Goal: Task Accomplishment & Management: Manage account settings

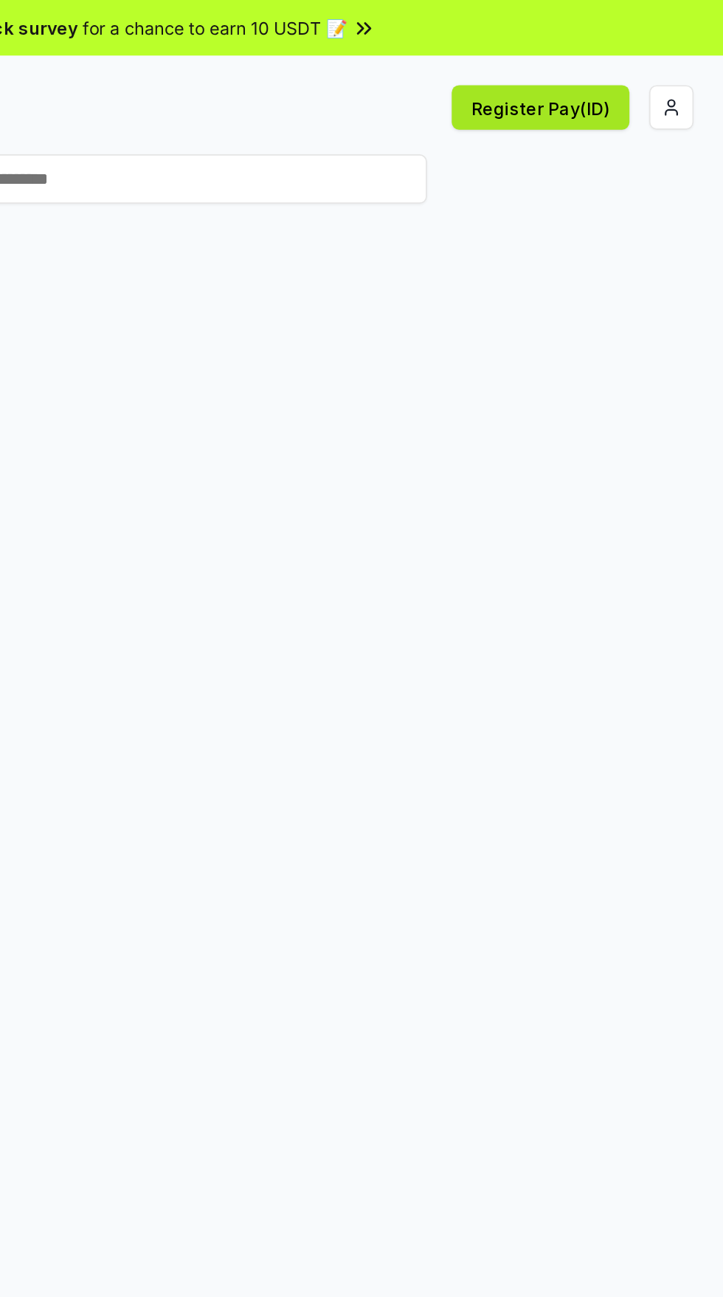
click at [644, 69] on button "Register Pay(ID)" at bounding box center [614, 64] width 106 height 27
click at [695, 68] on button "button" at bounding box center [692, 64] width 27 height 27
click at [689, 69] on button "button" at bounding box center [692, 64] width 27 height 27
click at [635, 66] on button "Register Pay(ID)" at bounding box center [614, 64] width 106 height 27
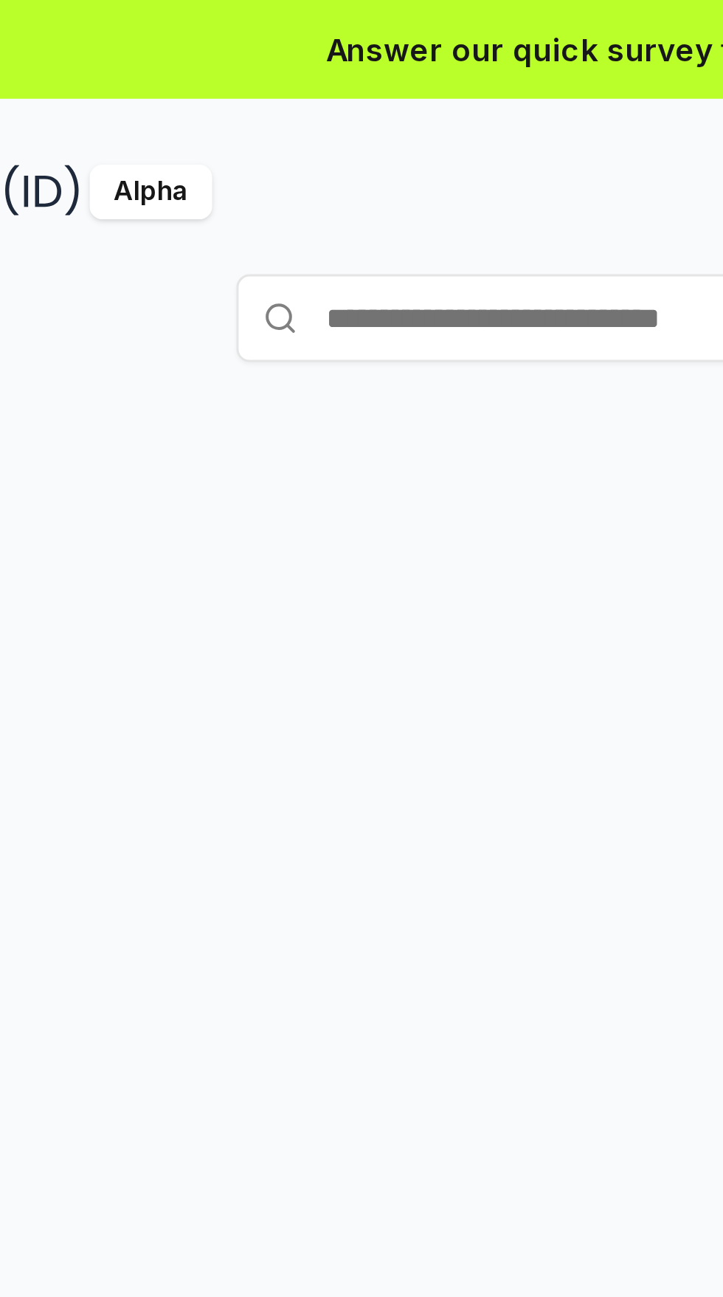
click at [282, 104] on input "text" at bounding box center [361, 107] width 369 height 30
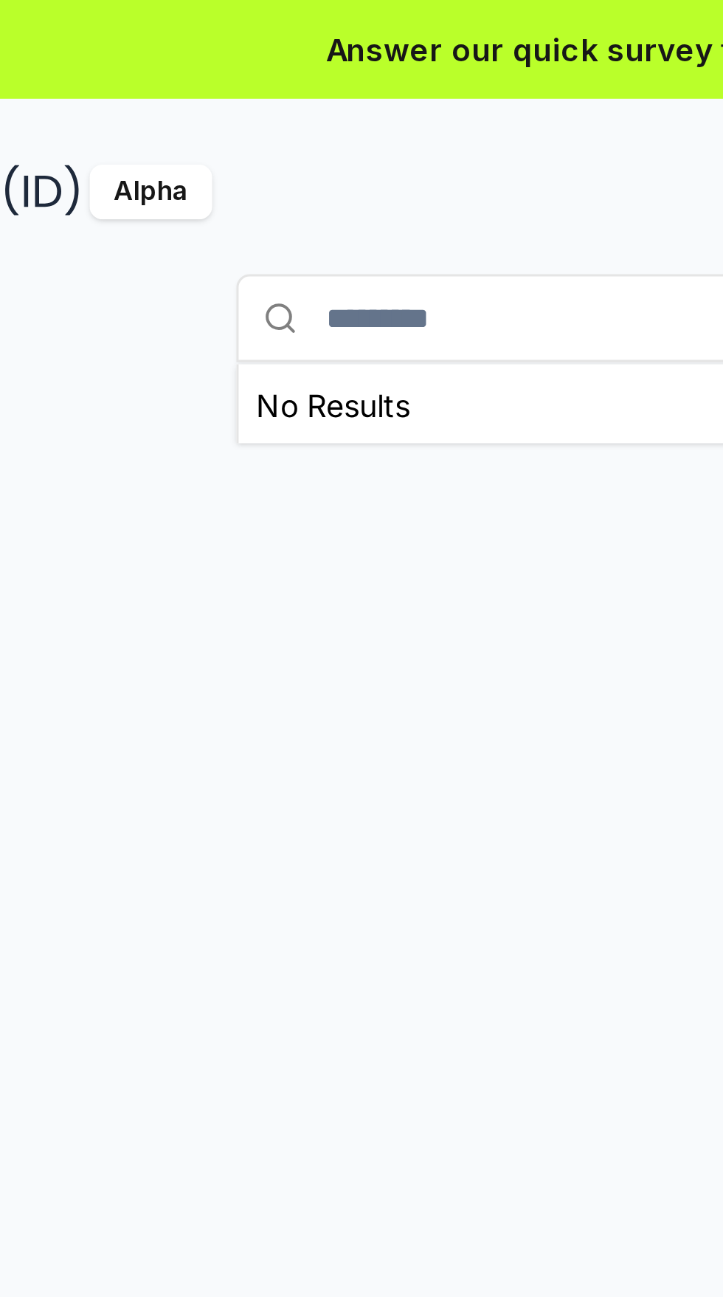
type input "*********"
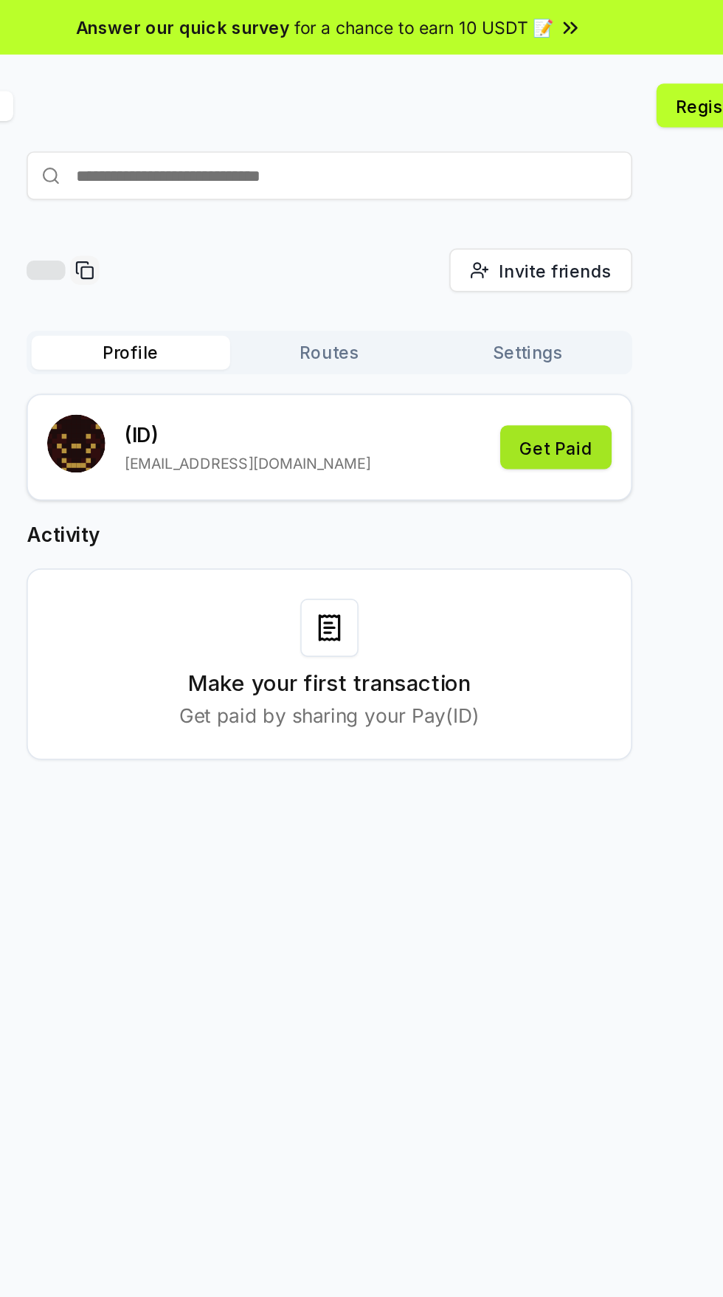
click at [509, 278] on button "Get Paid" at bounding box center [500, 272] width 68 height 27
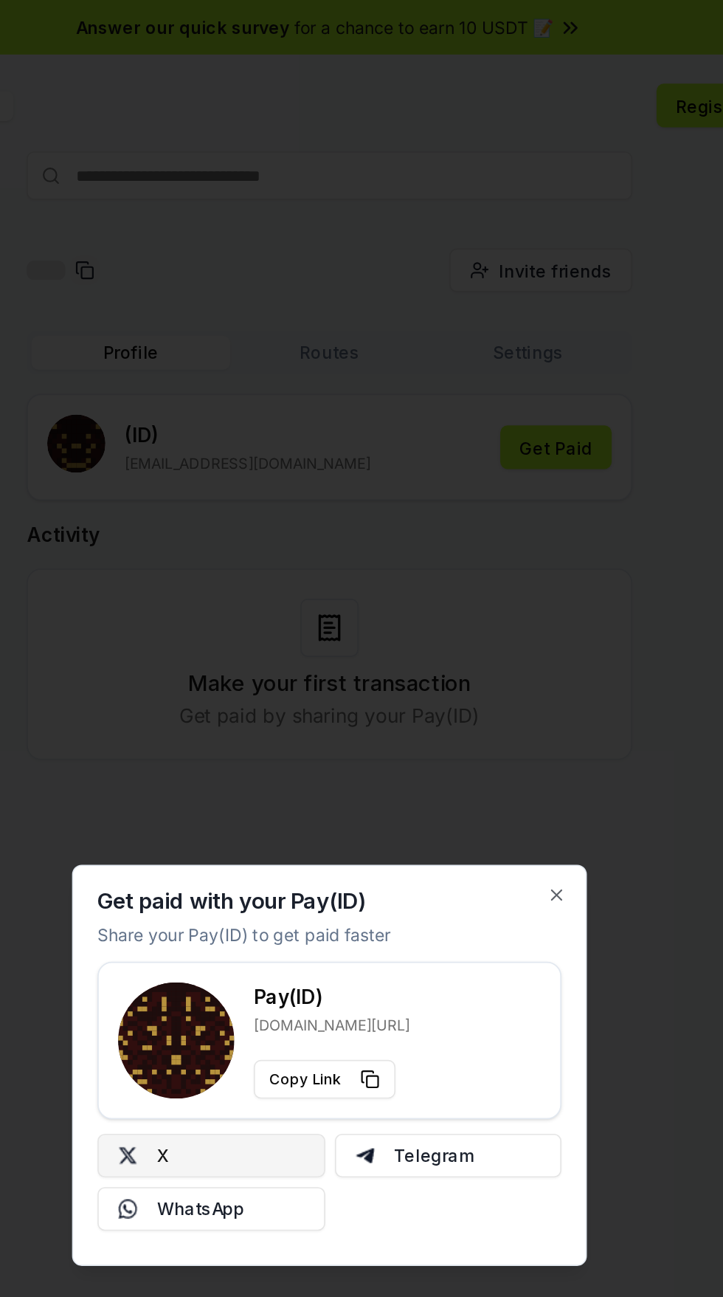
click at [250, 701] on button "X" at bounding box center [290, 703] width 139 height 27
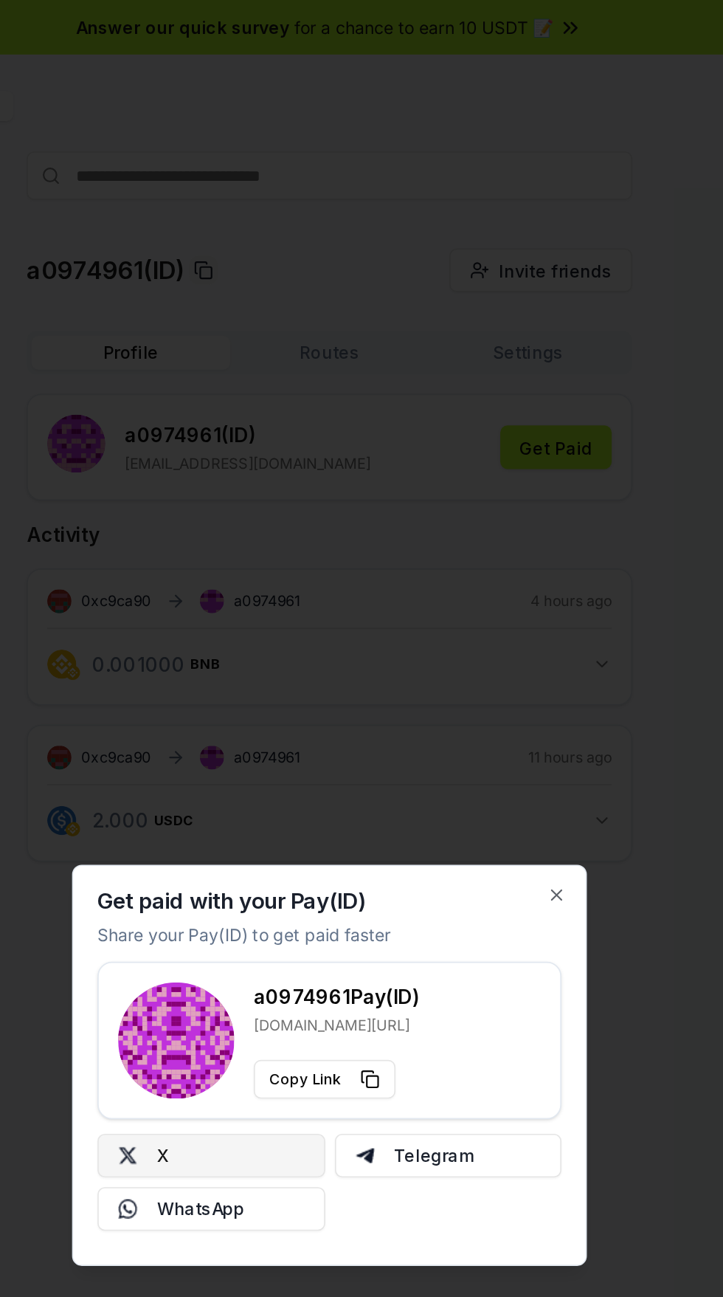
click at [260, 703] on button "X" at bounding box center [290, 703] width 139 height 27
click at [529, 375] on div at bounding box center [361, 648] width 723 height 1297
click at [503, 539] on icon "button" at bounding box center [501, 545] width 12 height 12
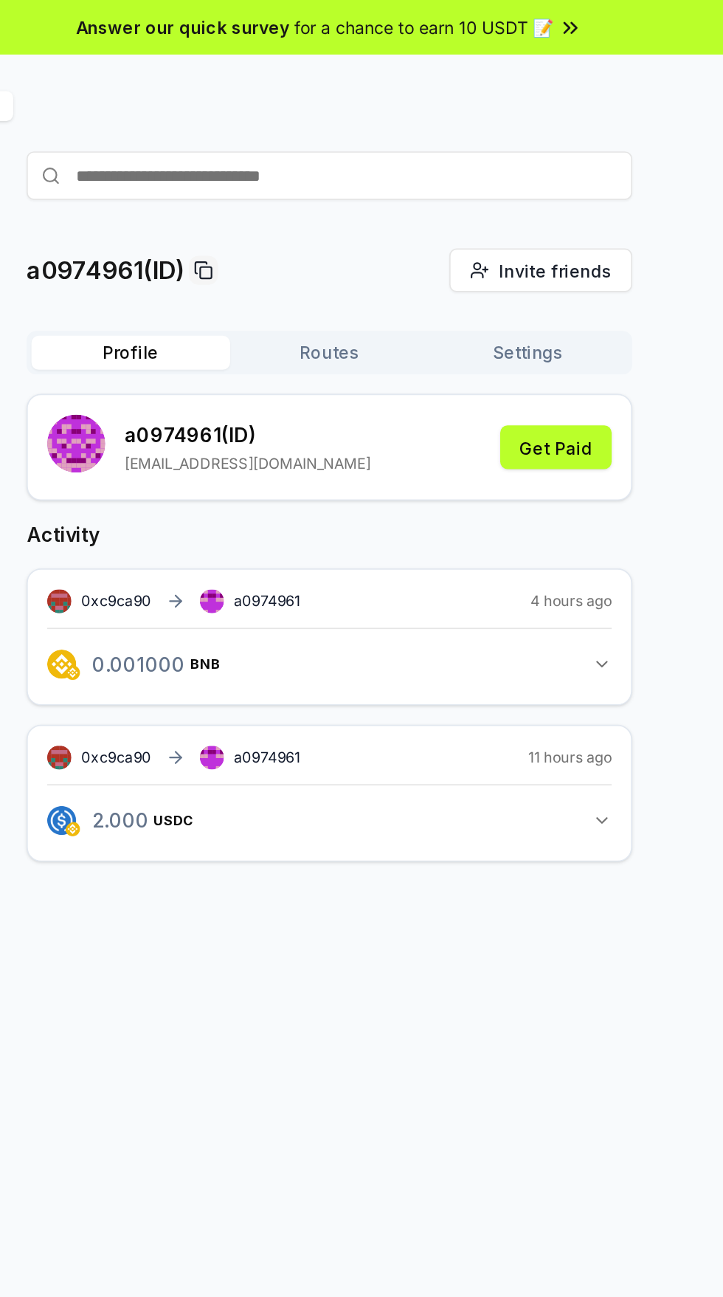
click at [508, 499] on button "2.000 USDC 2 USDC" at bounding box center [362, 499] width 344 height 25
click at [542, 377] on div "0xc9ca90 a0974961 4 hours ago 0.001000 BNB 0.001 BNB" at bounding box center [361, 387] width 369 height 83
click at [525, 416] on button "0.001000 BNB 0.001 BNB" at bounding box center [362, 404] width 344 height 25
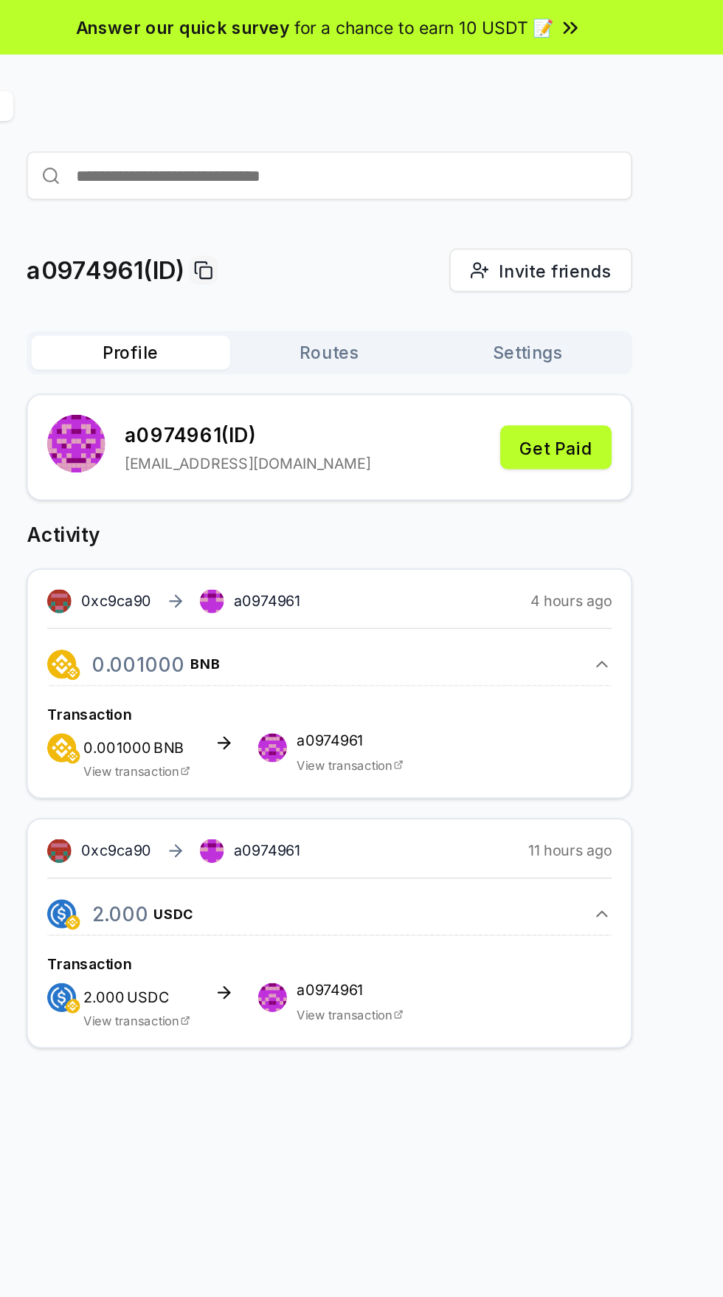
click at [512, 393] on button "0.001000 BNB 0.001 BNB" at bounding box center [362, 404] width 344 height 25
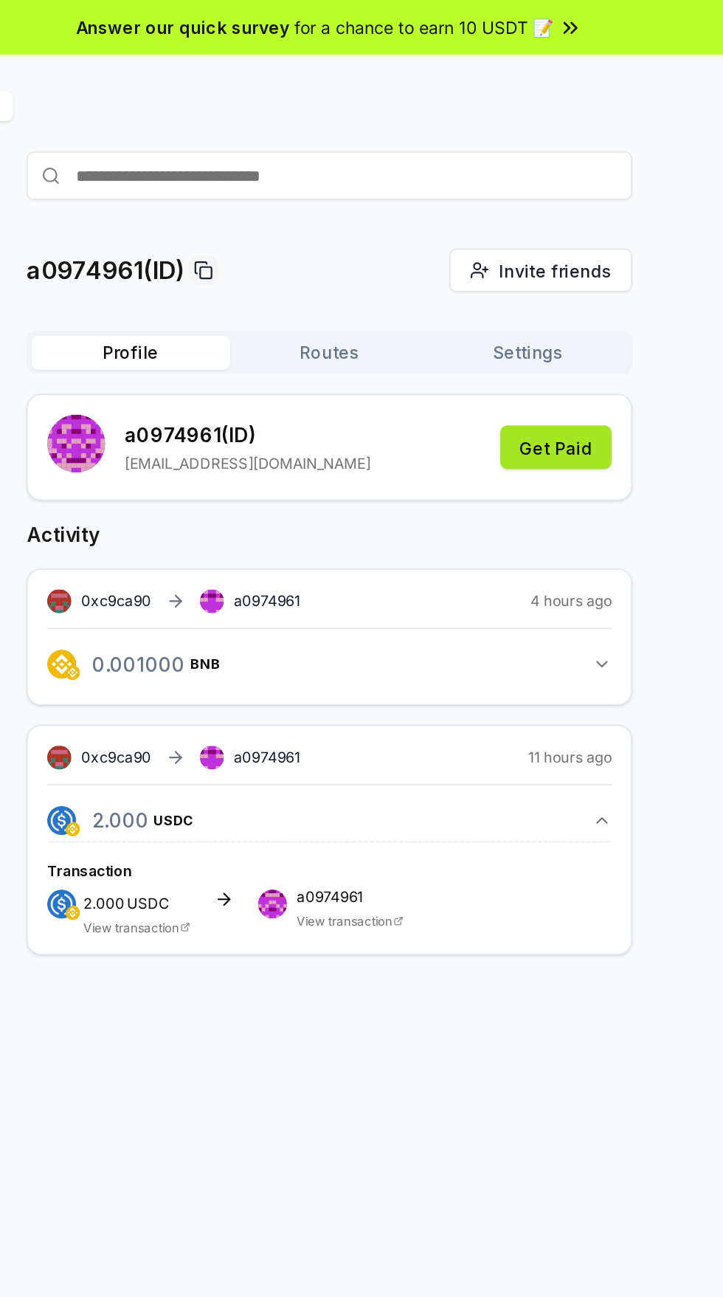
click at [524, 284] on button "Get Paid" at bounding box center [500, 272] width 68 height 27
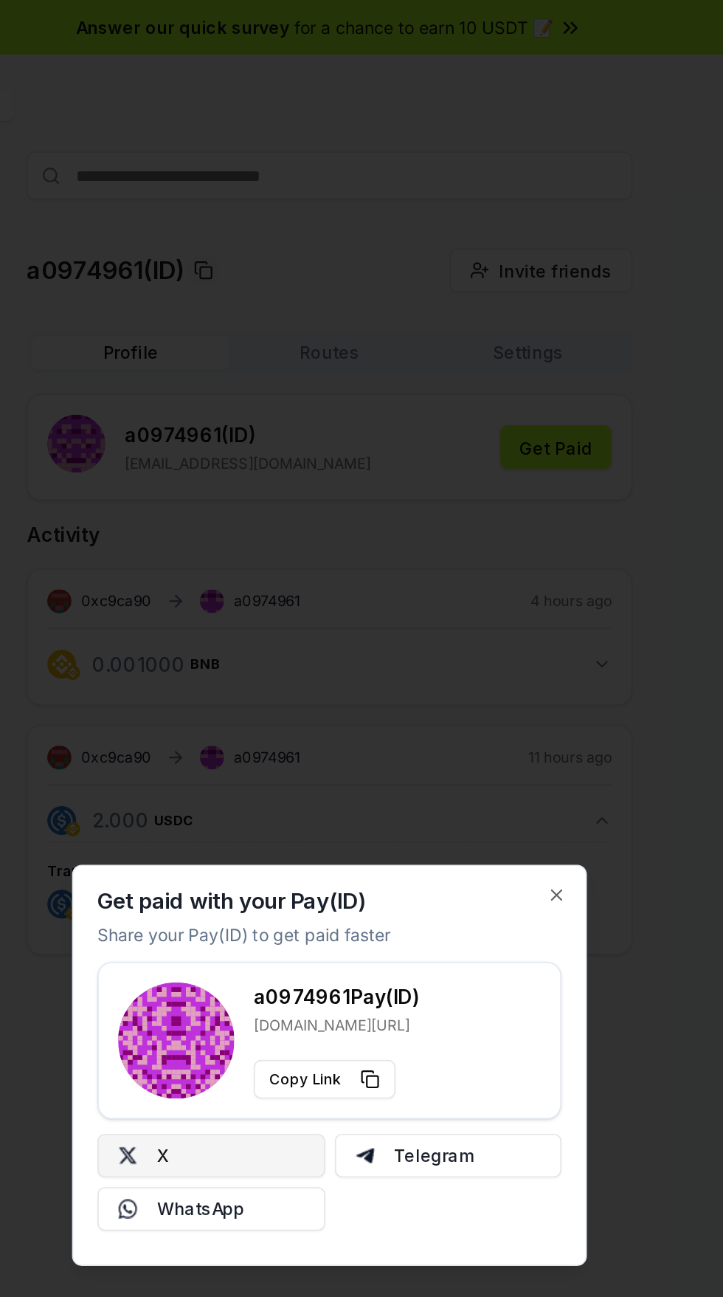
click at [252, 701] on button "X" at bounding box center [290, 703] width 139 height 27
